Goal: Complete application form

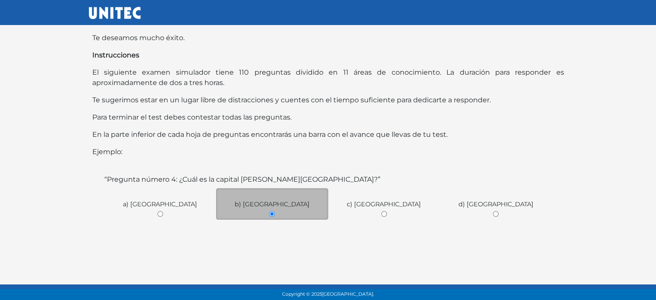
scroll to position [68, 0]
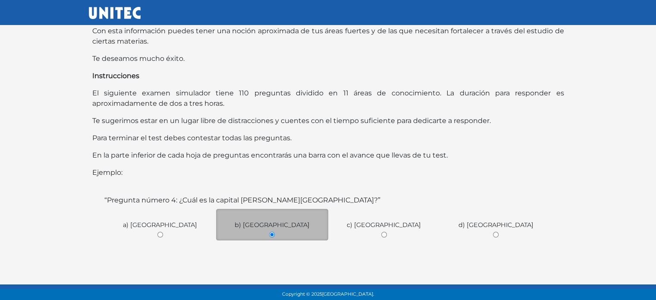
click at [192, 88] on p "El siguiente examen simulador tiene 110 preguntas dividido en 11 áreas de conoc…" at bounding box center [328, 98] width 472 height 21
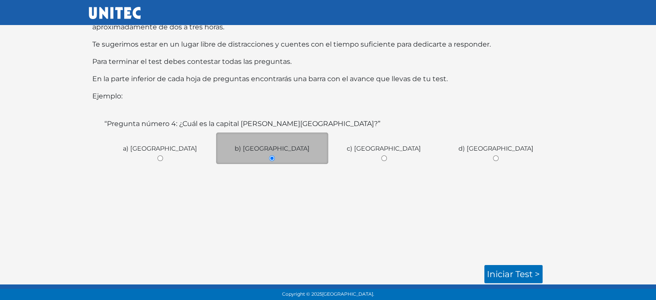
scroll to position [0, 0]
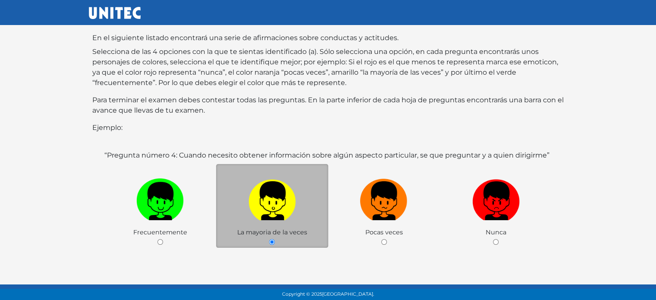
scroll to position [148, 0]
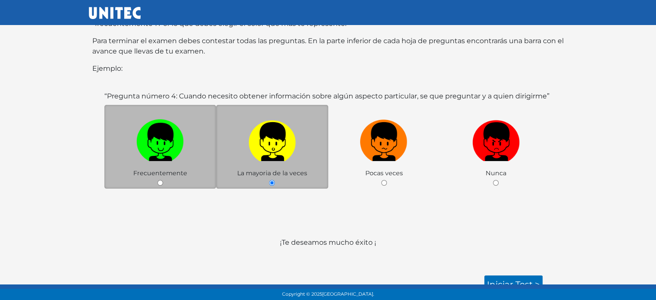
click at [172, 155] on label at bounding box center [160, 142] width 112 height 53
click at [163, 180] on input "radio" at bounding box center [160, 183] width 6 height 6
radio input "true"
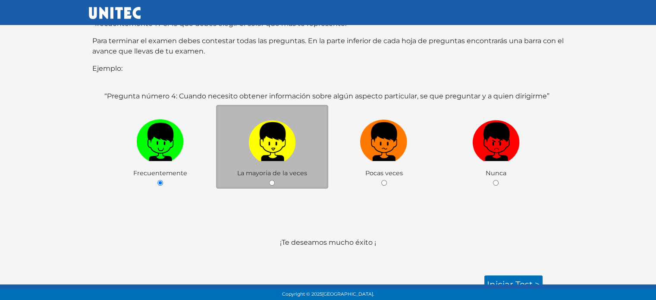
click at [262, 138] on img at bounding box center [271, 138] width 47 height 45
click at [269, 180] on input "radio" at bounding box center [272, 183] width 6 height 6
radio input "true"
click at [512, 275] on link "Iniciar test >" at bounding box center [513, 284] width 58 height 18
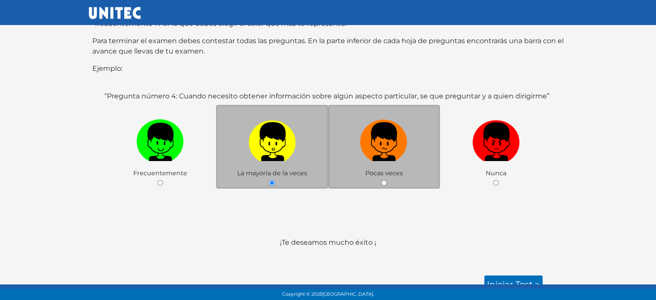
click at [428, 134] on label at bounding box center [384, 142] width 112 height 53
click at [387, 180] on input "radio" at bounding box center [384, 183] width 6 height 6
radio input "true"
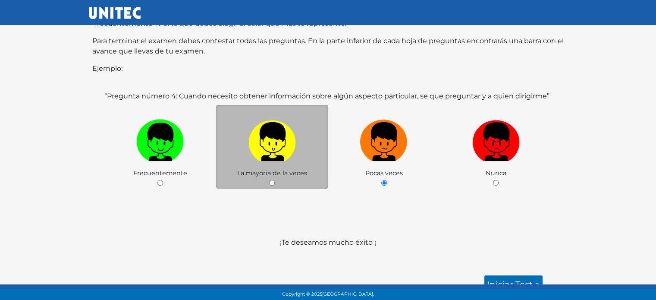
click at [237, 153] on label at bounding box center [272, 142] width 112 height 53
click at [269, 180] on input "radio" at bounding box center [272, 183] width 6 height 6
radio input "true"
click at [525, 275] on link "Iniciar test >" at bounding box center [513, 284] width 58 height 18
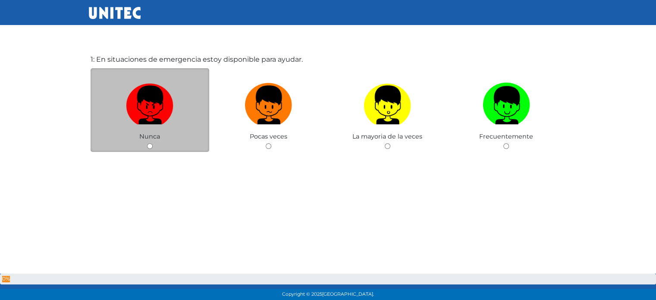
scroll to position [64, 0]
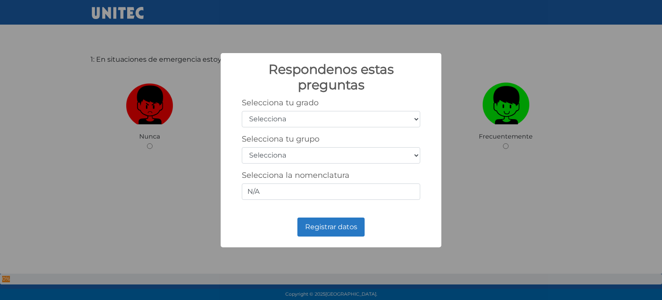
click at [418, 120] on select "Selecciona 1er grado 2do grado 3er grado 4to grado 5to grado 6to grado" at bounding box center [331, 119] width 178 height 16
select select "3"
click at [242, 111] on select "Selecciona 1er grado 2do grado 3er grado 4to grado 5to grado 6to grado" at bounding box center [331, 119] width 178 height 16
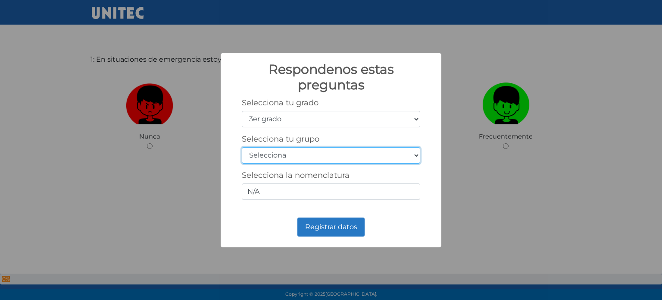
click at [316, 155] on select "Selecciona A B C D E F G H I J K L M N O P Q R S T U V W X Y Z" at bounding box center [331, 155] width 178 height 16
select select "a"
click at [242, 147] on select "Selecciona A B C D E F G H I J K L M N O P Q R S T U V W X Y Z" at bounding box center [331, 155] width 178 height 16
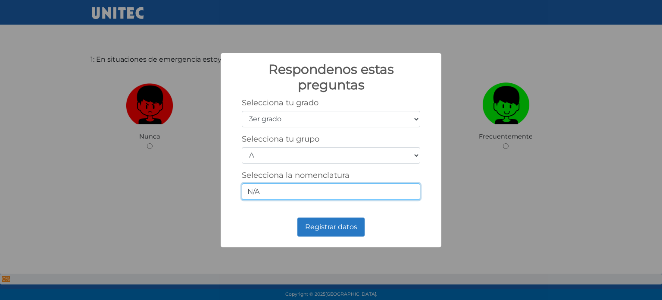
click at [318, 185] on input "N/A" at bounding box center [331, 191] width 178 height 16
drag, startPoint x: 300, startPoint y: 189, endPoint x: 233, endPoint y: 189, distance: 66.8
click at [233, 189] on div "Selecciona tu grado Selecciona 1er grado 2do grado 3er grado 4to grado 5to grad…" at bounding box center [330, 152] width 203 height 109
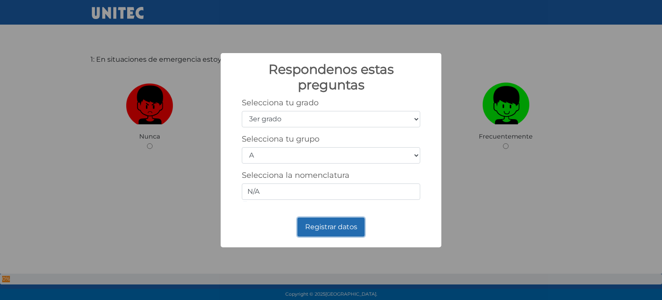
click at [311, 223] on button "Registrar datos" at bounding box center [330, 226] width 67 height 19
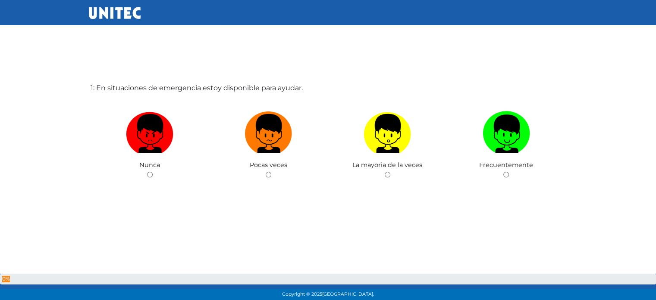
scroll to position [34, 0]
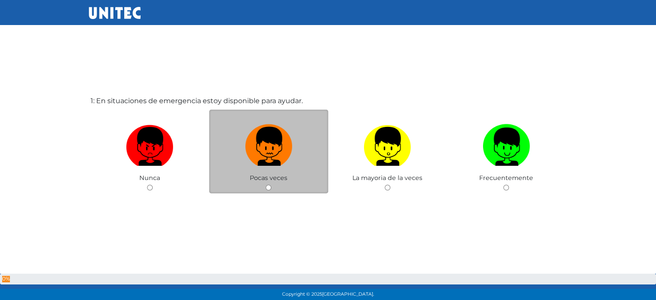
click at [273, 139] on img at bounding box center [268, 143] width 47 height 45
click at [271, 184] on input "radio" at bounding box center [268, 187] width 6 height 6
radio input "true"
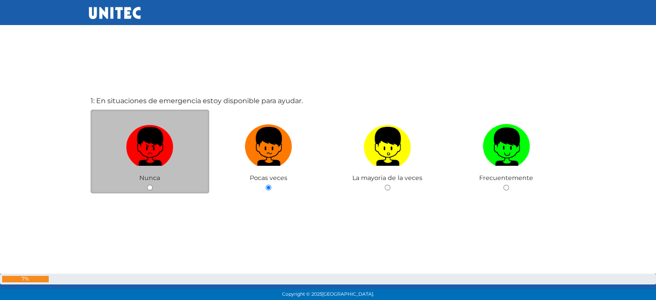
click at [176, 150] on label at bounding box center [150, 146] width 119 height 53
click at [153, 184] on input "radio" at bounding box center [150, 187] width 6 height 6
radio input "true"
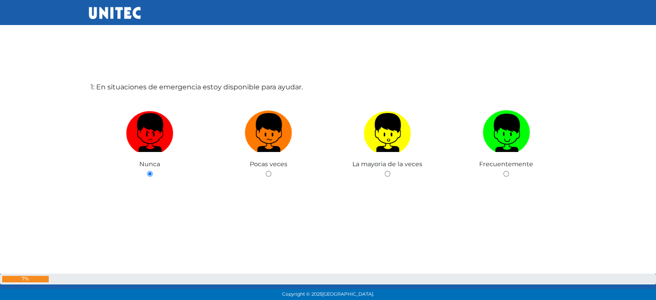
scroll to position [0, 0]
